Goal: Transaction & Acquisition: Purchase product/service

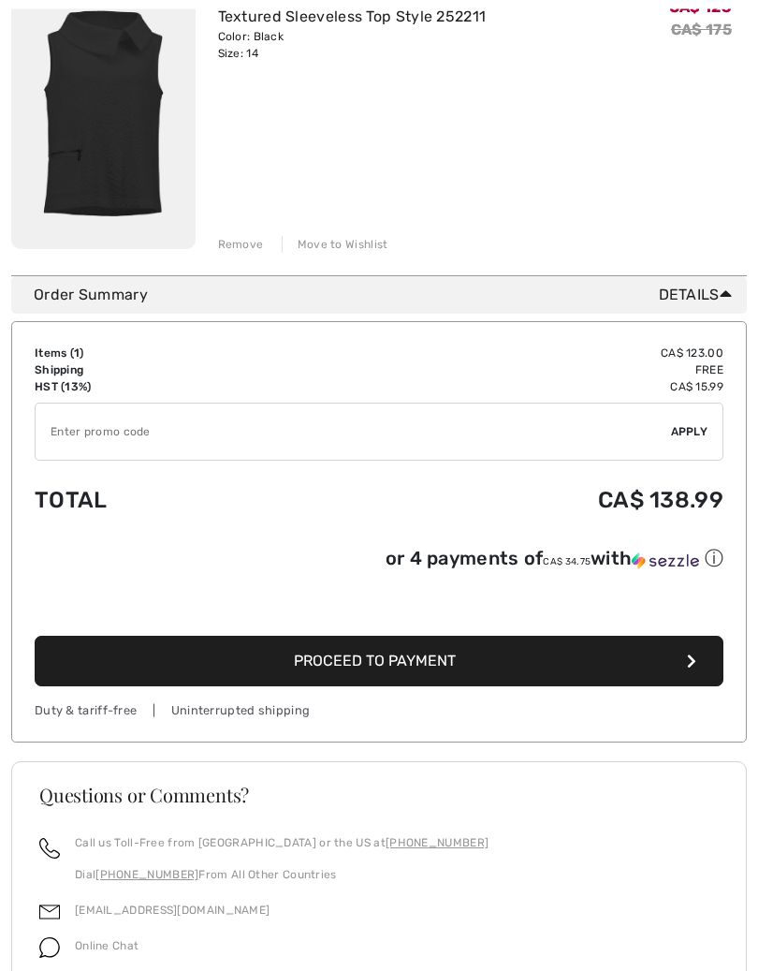
scroll to position [321, 0]
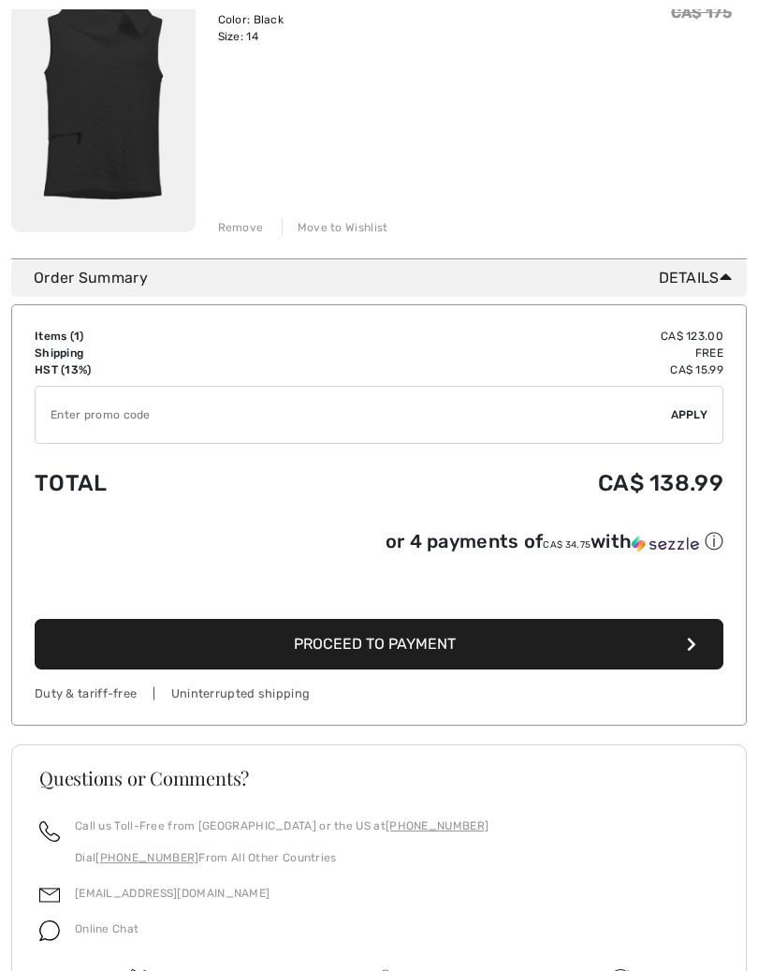
click at [426, 645] on span "Proceed to Payment" at bounding box center [375, 644] width 162 height 18
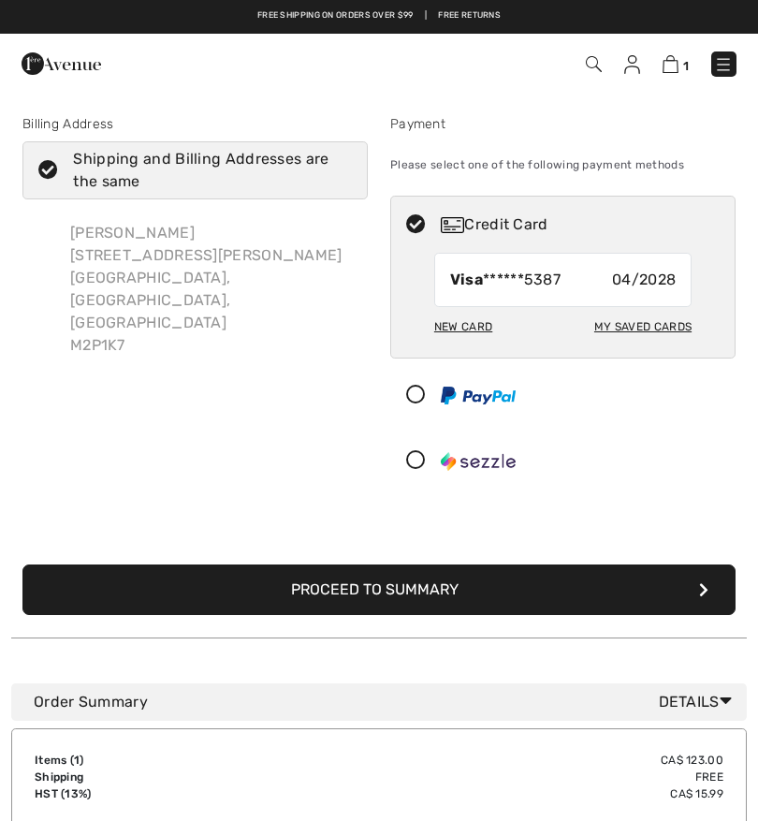
click at [357, 599] on button "Proceed to Summary" at bounding box center [378, 589] width 713 height 51
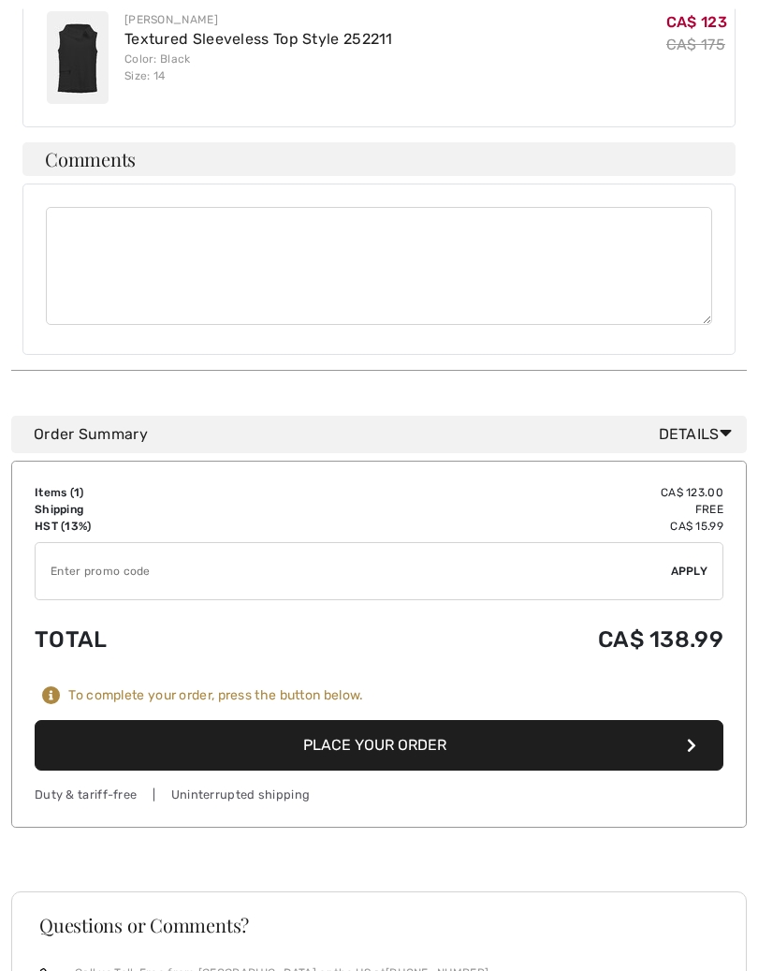
scroll to position [694, 0]
click at [379, 720] on button "Place Your Order" at bounding box center [379, 745] width 689 height 51
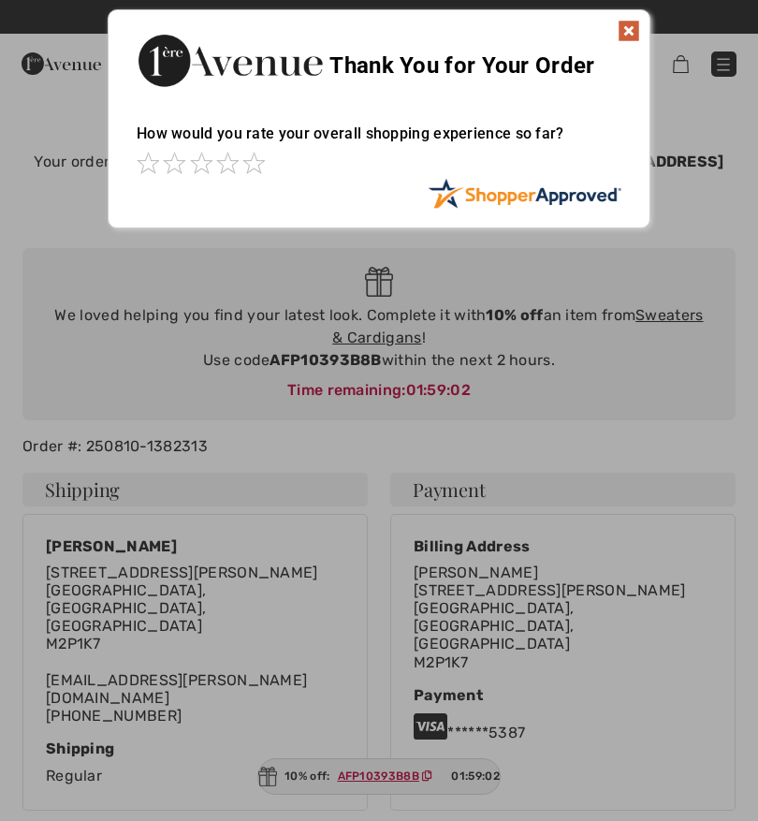
click at [626, 32] on img at bounding box center [629, 31] width 22 height 22
